Goal: Information Seeking & Learning: Learn about a topic

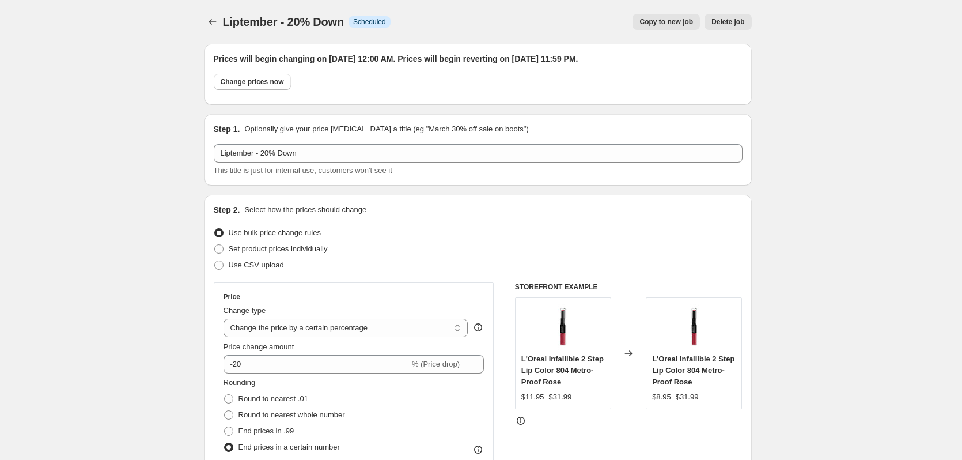
select select "percentage"
select select "no_change"
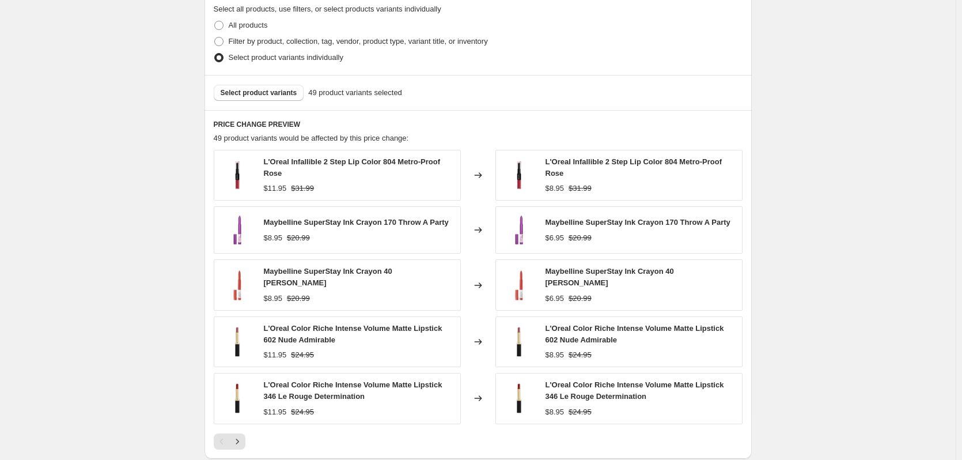
scroll to position [864, 0]
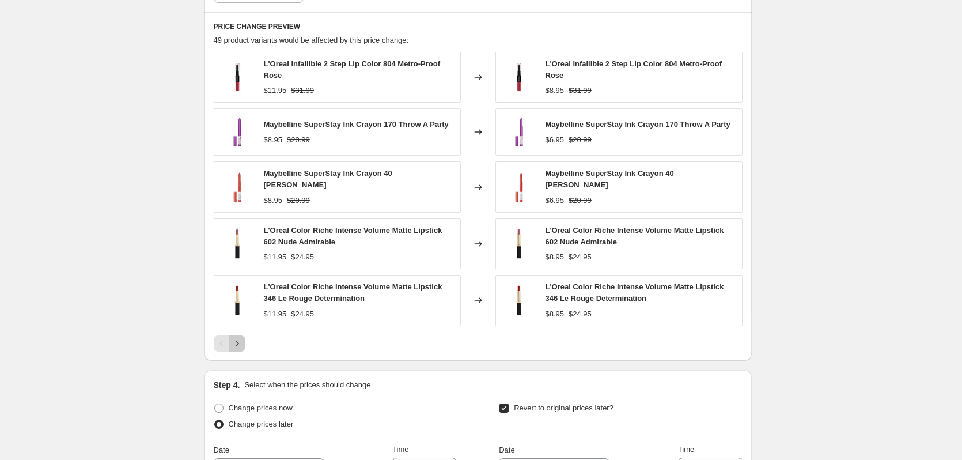
click at [239, 337] on icon "Next" at bounding box center [237, 343] width 12 height 12
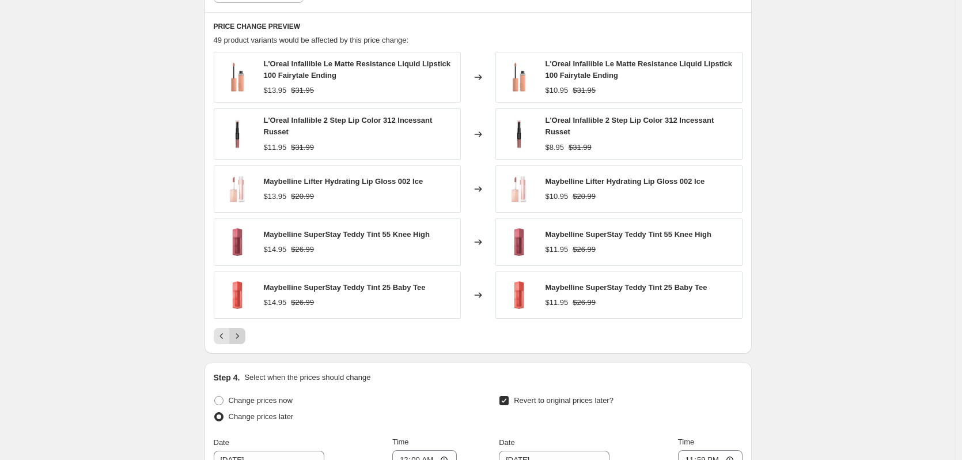
click at [243, 337] on icon "Next" at bounding box center [237, 336] width 12 height 12
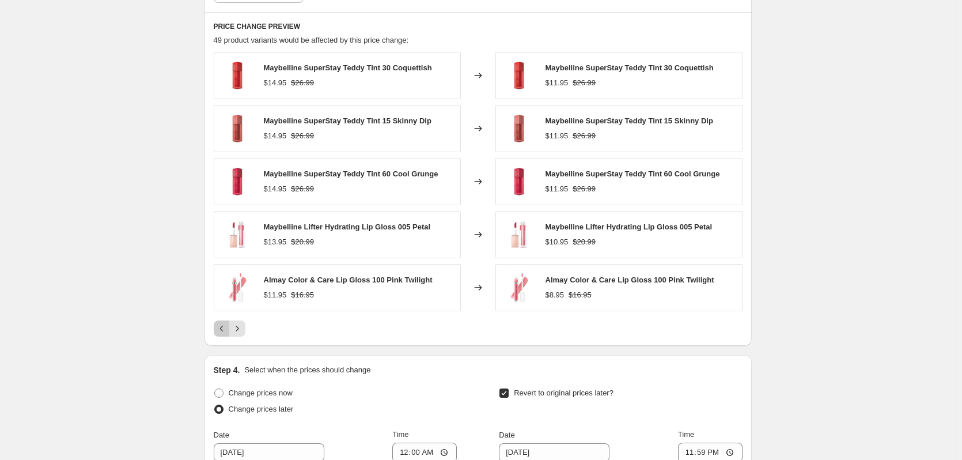
click at [227, 333] on icon "Previous" at bounding box center [222, 328] width 12 height 12
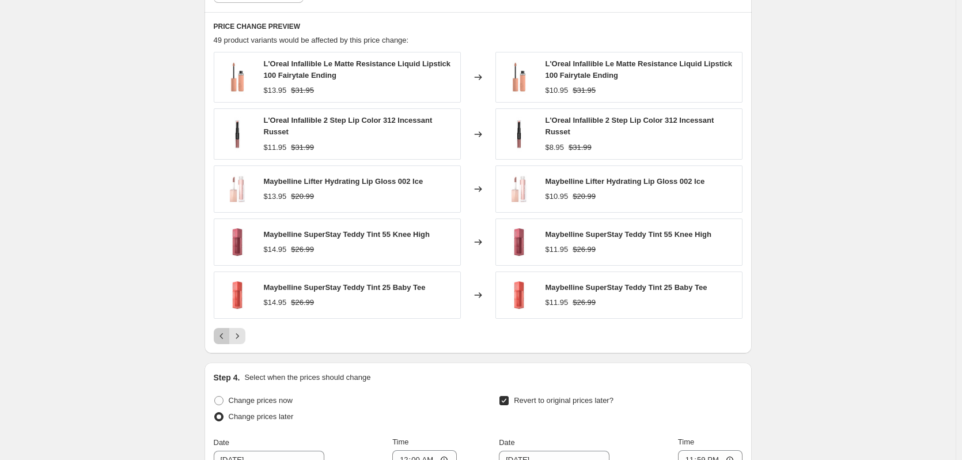
click at [227, 332] on icon "Previous" at bounding box center [222, 336] width 12 height 12
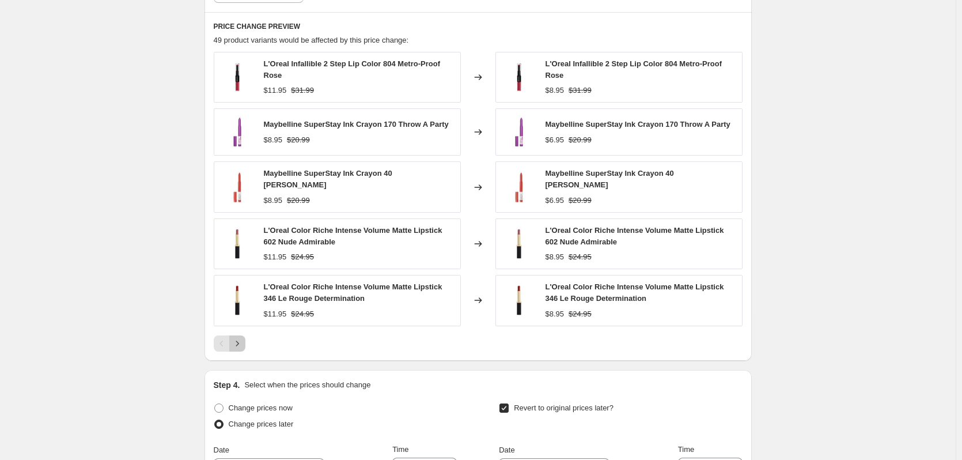
click at [239, 337] on icon "Next" at bounding box center [237, 343] width 12 height 12
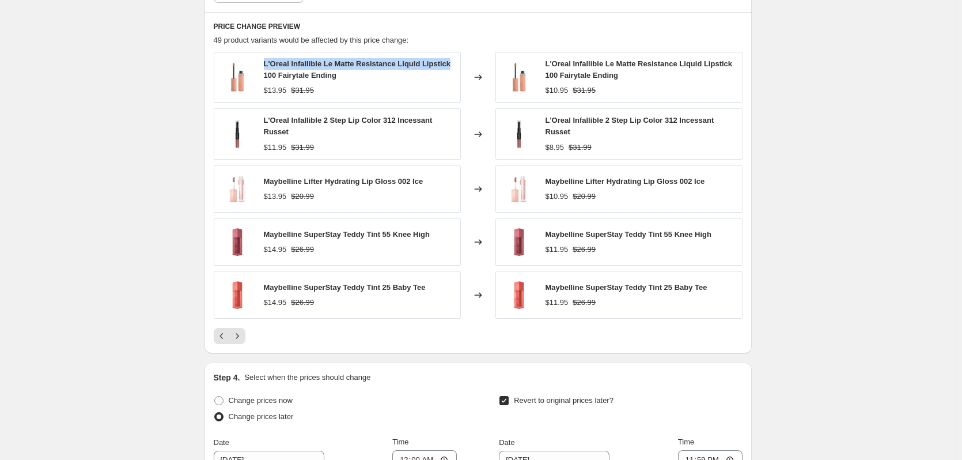
drag, startPoint x: 267, startPoint y: 56, endPoint x: 450, endPoint y: 59, distance: 183.7
click at [450, 59] on div "L'Oreal Infallible Le Matte Resistance Liquid Lipstick 100 Fairytale Ending $13…" at bounding box center [337, 77] width 247 height 51
copy span "L'Oreal Infallible Le Matte Resistance Liquid Lipstick"
click at [242, 333] on icon "Next" at bounding box center [237, 336] width 12 height 12
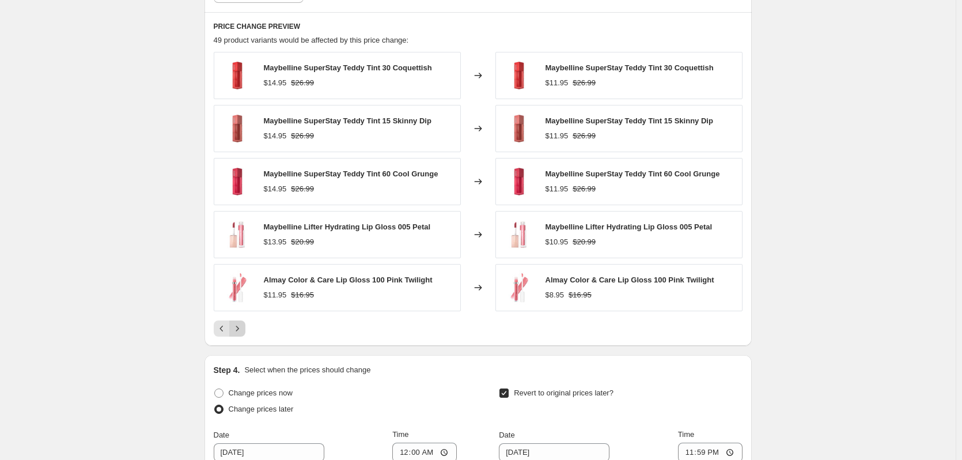
click at [242, 333] on icon "Next" at bounding box center [237, 328] width 12 height 12
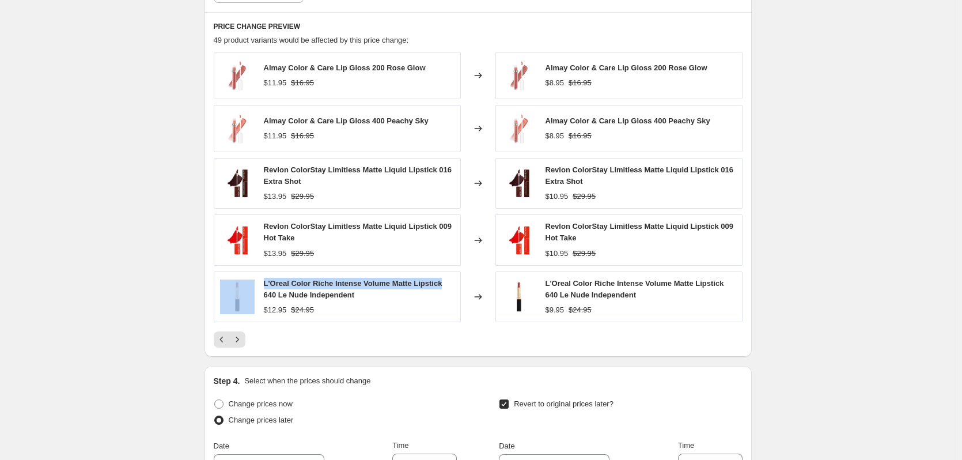
drag, startPoint x: 261, startPoint y: 282, endPoint x: 442, endPoint y: 280, distance: 180.8
click at [442, 280] on div "L'Oreal Color Riche Intense Volume Matte Lipstick 640 Le Nude Independent $12.9…" at bounding box center [337, 296] width 247 height 51
copy div "L'Oreal Color Riche Intense Volume Matte Lipstick"
click at [238, 343] on icon "Next" at bounding box center [237, 339] width 12 height 12
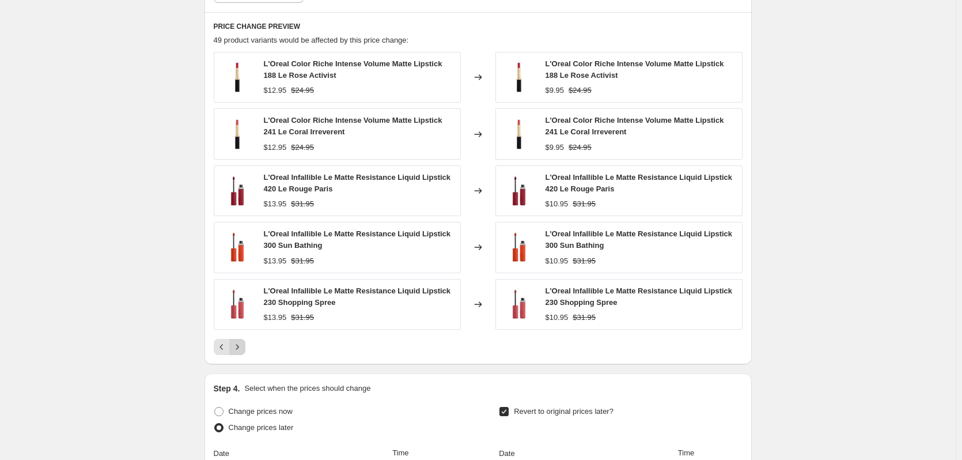
click at [238, 343] on icon "Next" at bounding box center [237, 347] width 12 height 12
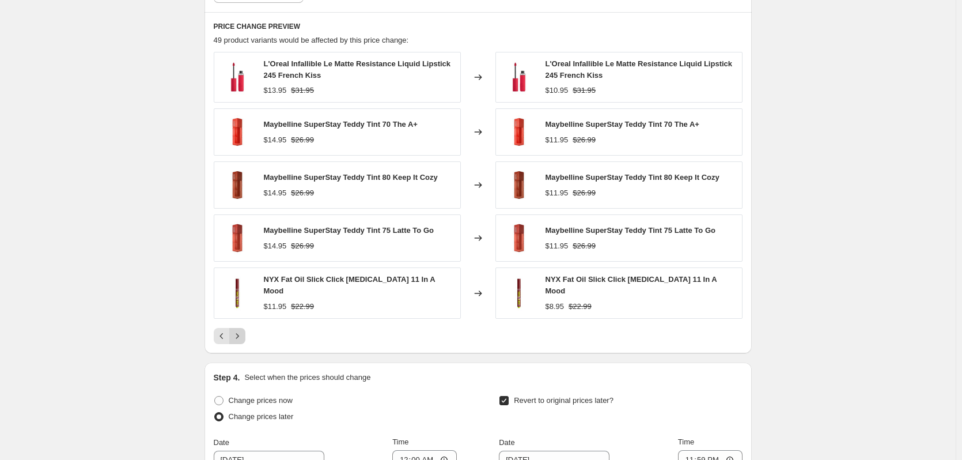
click at [238, 343] on div "PRICE CHANGE PREVIEW 49 product variants would be affected by this price change…" at bounding box center [477, 182] width 547 height 341
click at [240, 336] on icon "Next" at bounding box center [237, 336] width 12 height 12
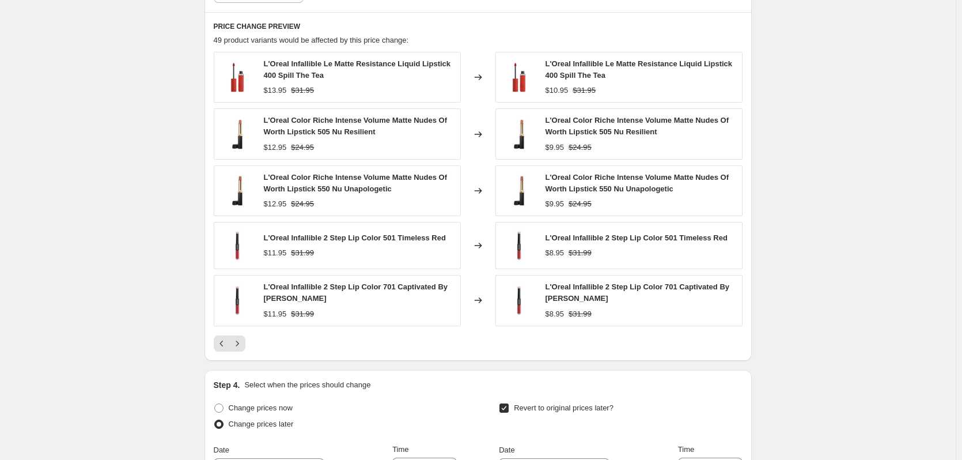
click at [268, 238] on span "L'Oreal Infallible 2 Step Lip Color 501 Timeless Red" at bounding box center [355, 237] width 182 height 9
drag, startPoint x: 266, startPoint y: 237, endPoint x: 381, endPoint y: 239, distance: 115.2
click at [381, 239] on span "L'Oreal Infallible 2 Step Lip Color 501 Timeless Red" at bounding box center [355, 237] width 182 height 9
copy span "L'Oreal Infallible 2 Step Lip Color"
